Goal: Contribute content

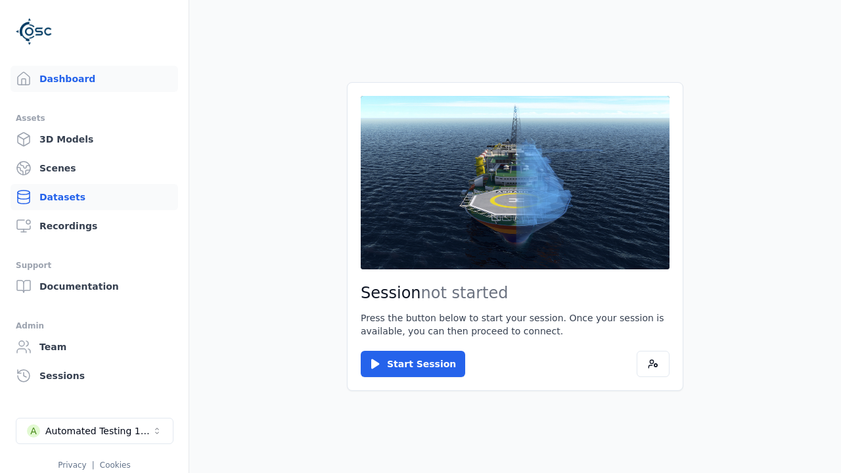
click at [94, 197] on link "Datasets" at bounding box center [95, 197] width 168 height 26
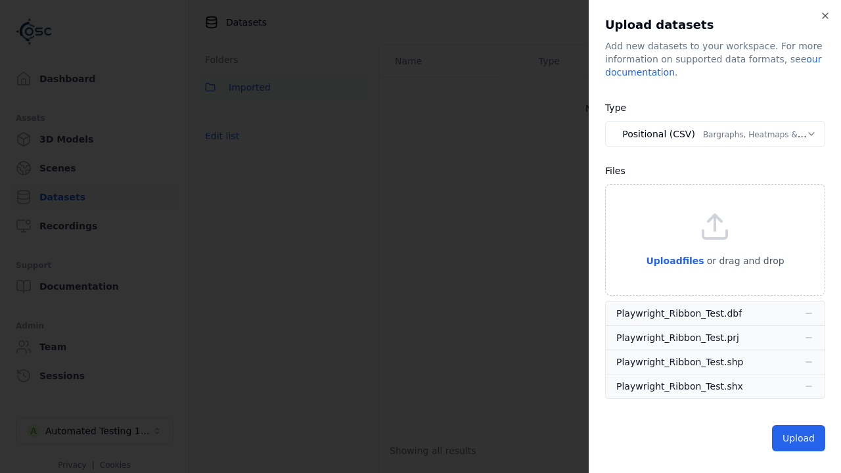
click at [715, 134] on button "Positional (CSV) Bargraphs, Heatmaps & Pins" at bounding box center [715, 134] width 220 height 26
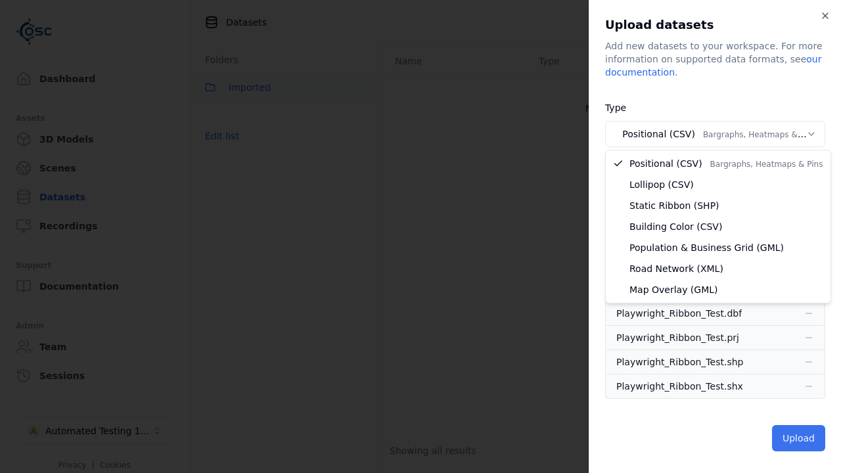
select select "*****"
click at [800, 438] on button "Upload" at bounding box center [798, 438] width 53 height 26
